Goal: Task Accomplishment & Management: Manage account settings

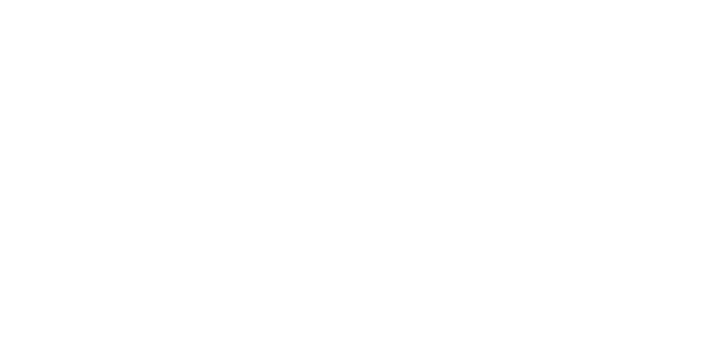
type input "**********"
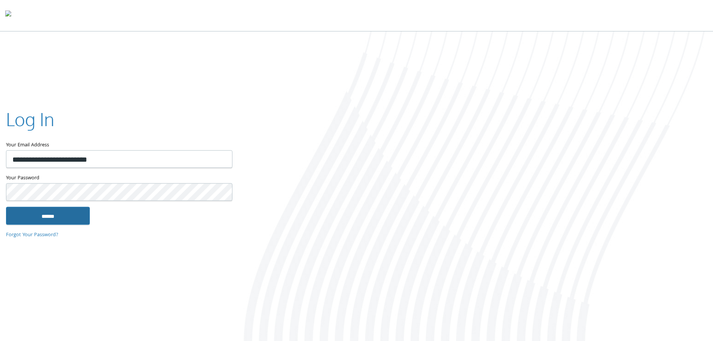
click at [56, 221] on input "******" at bounding box center [48, 216] width 84 height 18
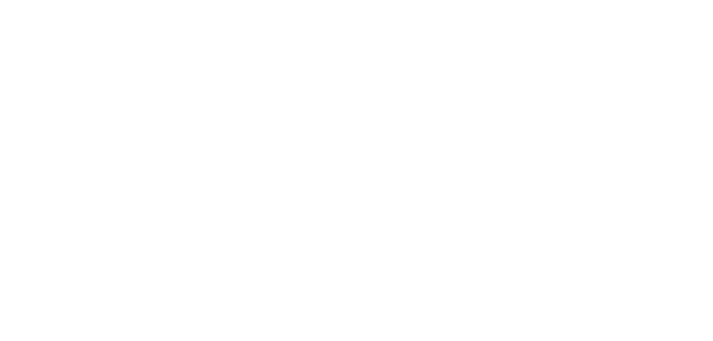
type input "**********"
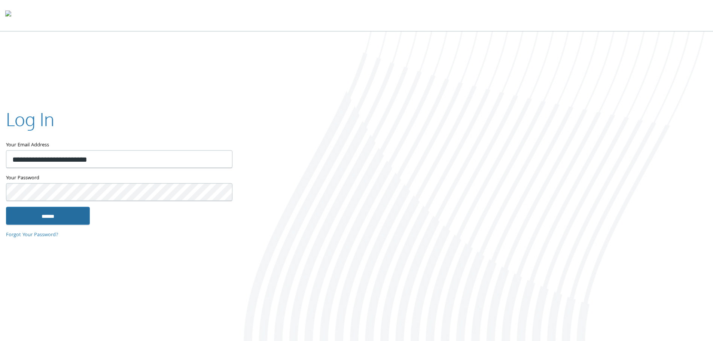
click at [52, 215] on input "******" at bounding box center [48, 216] width 84 height 18
